Goal: Task Accomplishment & Management: Complete application form

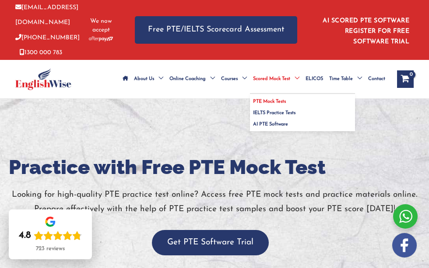
click at [270, 102] on span "PTE Mock Tests" at bounding box center [269, 101] width 33 height 5
